Goal: Transaction & Acquisition: Purchase product/service

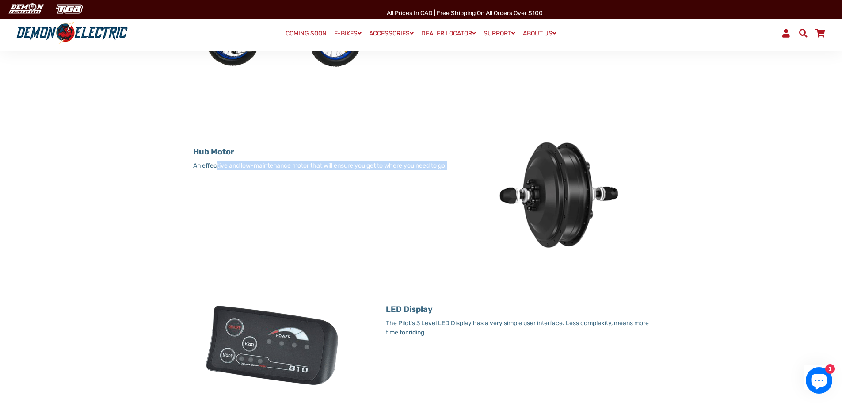
drag, startPoint x: 221, startPoint y: 175, endPoint x: 482, endPoint y: 178, distance: 260.9
click at [472, 175] on div "Hub Motor An effective and low-maintenance motor that will ensure you get to wh…" at bounding box center [421, 202] width 482 height 144
click at [773, 175] on div "× ALUMINUM ALLOY FRAME Rust & corrosion resistant, our durable, lightweight fra…" at bounding box center [420, 405] width 841 height 1001
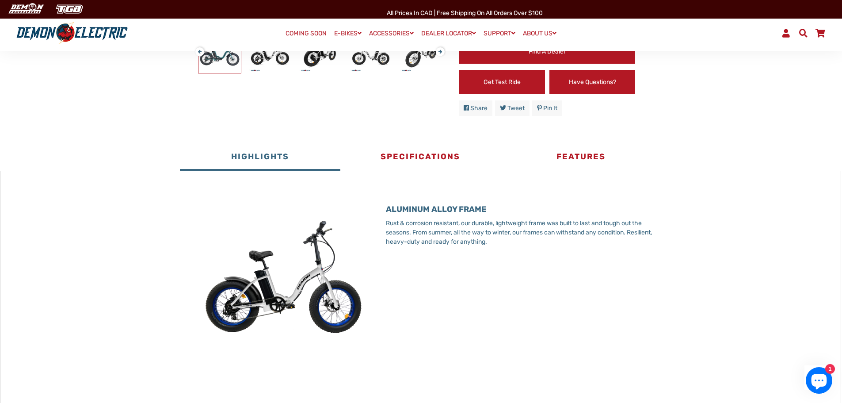
scroll to position [309, 0]
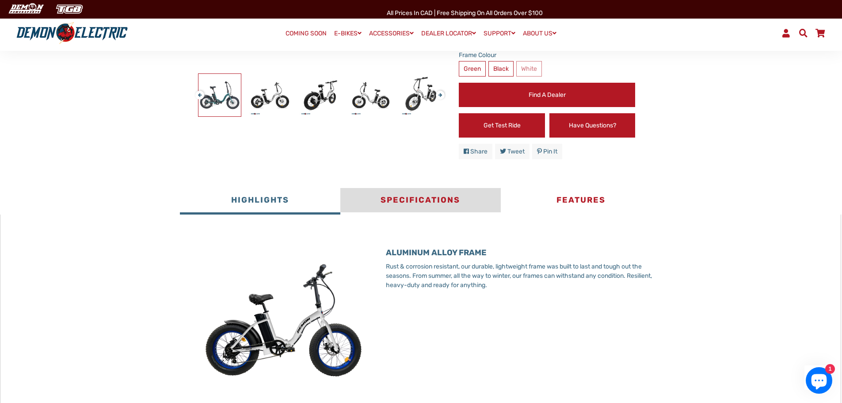
click at [393, 208] on button "Specifications" at bounding box center [420, 201] width 160 height 27
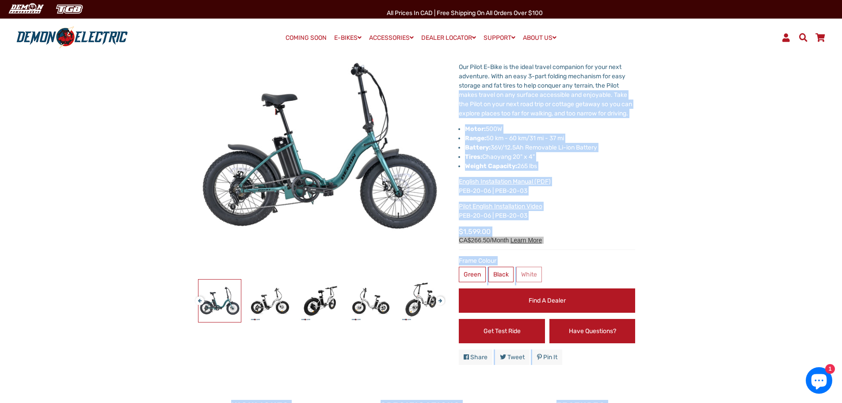
scroll to position [0, 0]
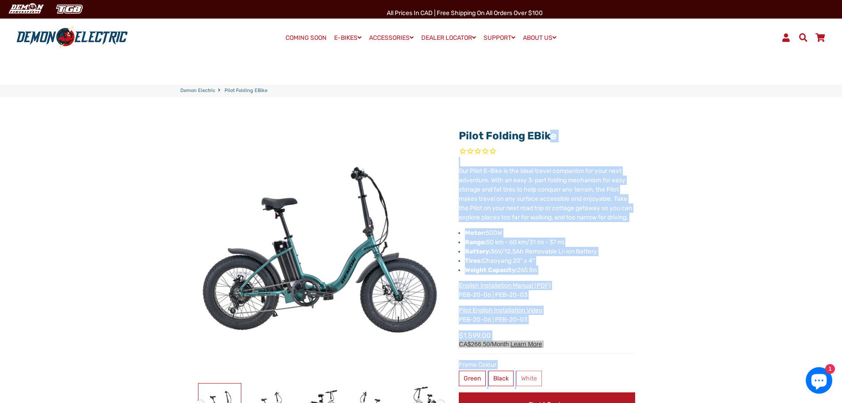
drag, startPoint x: 591, startPoint y: 170, endPoint x: 453, endPoint y: 136, distance: 142.1
copy div "Pilot Folding eBike X Fill out the form below to get the latest quote. * Requir…"
click at [616, 188] on p "Our Pilot E-Bike is the ideal travel companion for your next adventure. With an…" at bounding box center [547, 194] width 176 height 56
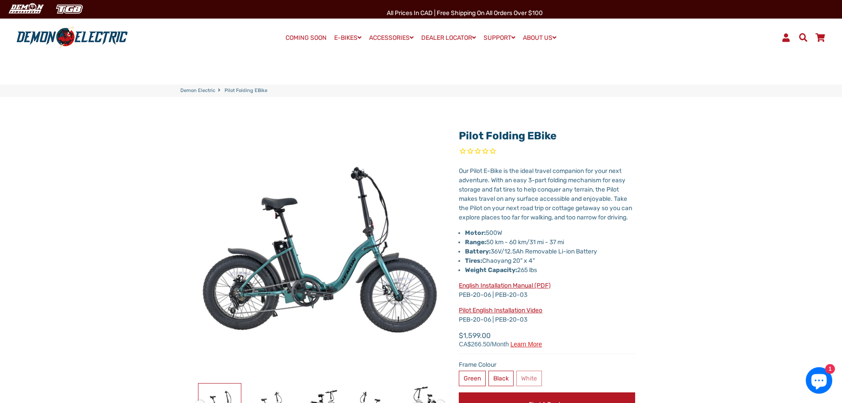
click at [799, 35] on span at bounding box center [803, 37] width 11 height 8
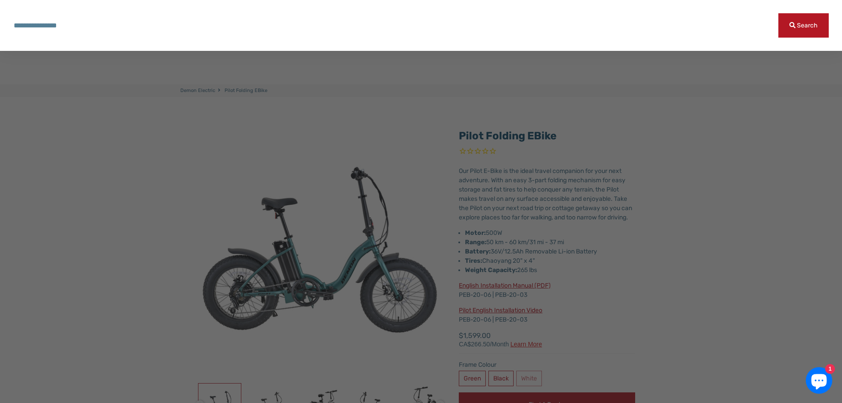
click at [329, 31] on input "Search our store" at bounding box center [395, 25] width 765 height 24
paste input "**********"
type input "**********"
click at [779, 13] on button "Search" at bounding box center [804, 25] width 50 height 24
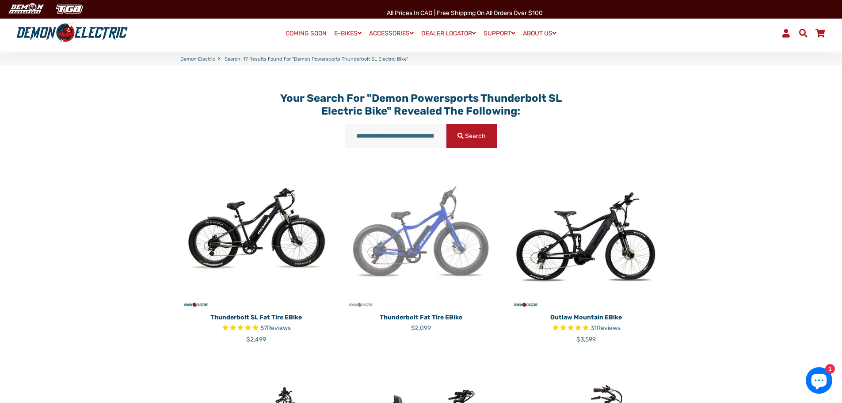
scroll to position [88, 0]
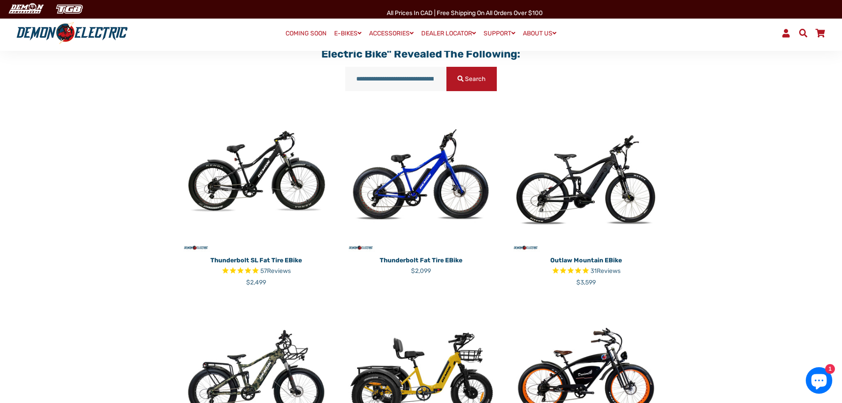
click at [256, 180] on img at bounding box center [256, 177] width 152 height 152
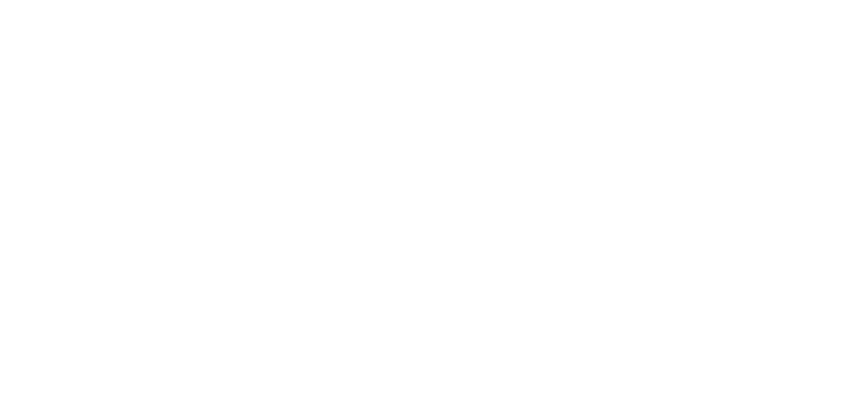
select select "******"
